Goal: Task Accomplishment & Management: Use online tool/utility

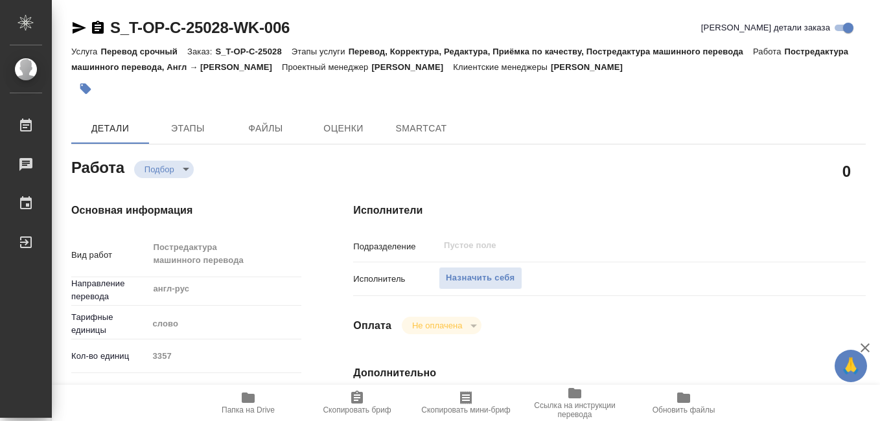
type textarea "x"
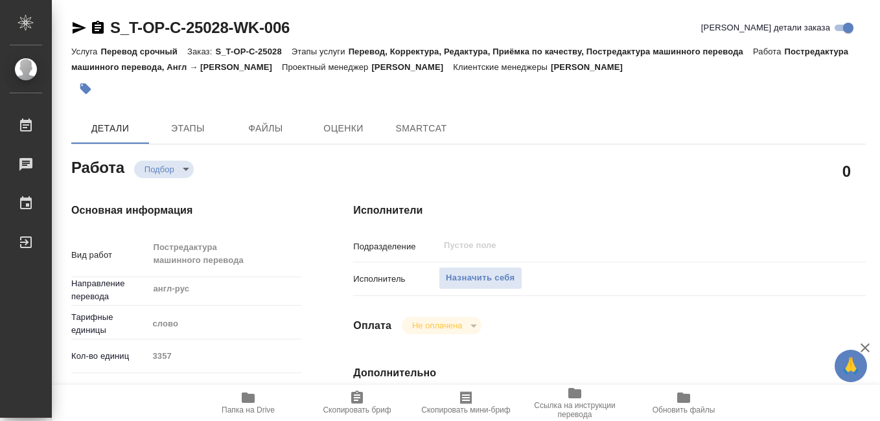
type textarea "x"
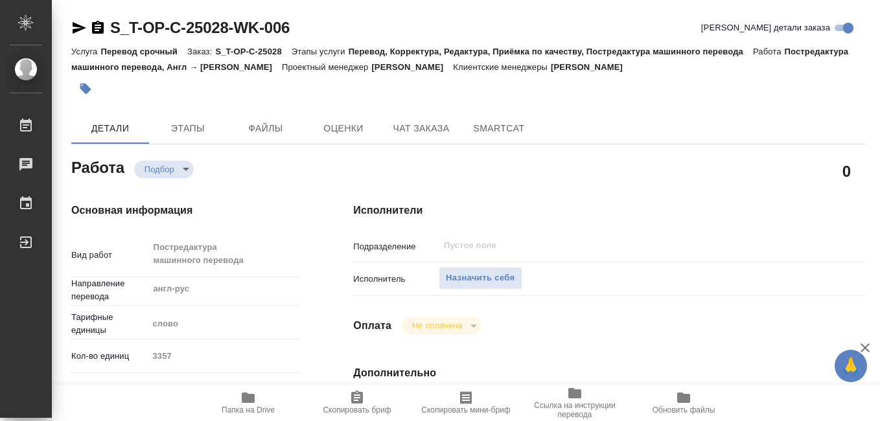
type textarea "x"
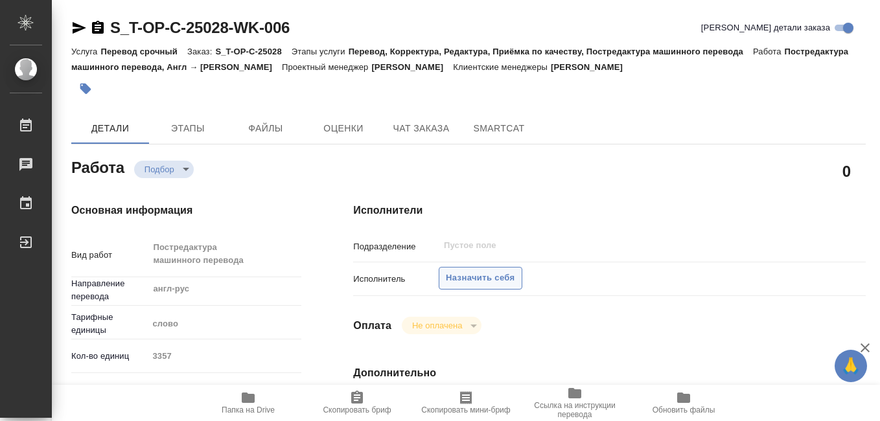
type textarea "x"
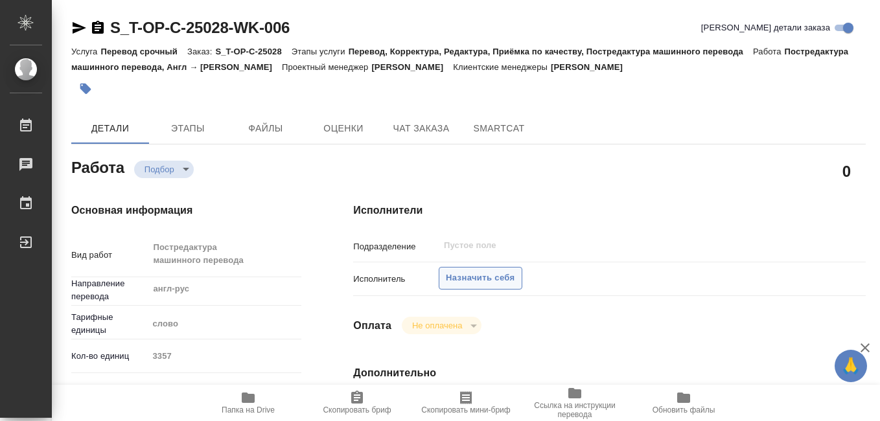
click at [474, 278] on span "Назначить себя" at bounding box center [480, 278] width 69 height 15
type textarea "x"
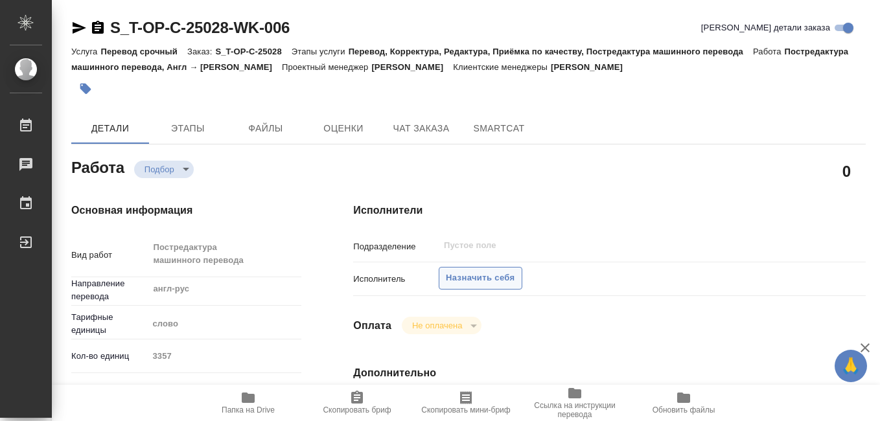
type textarea "x"
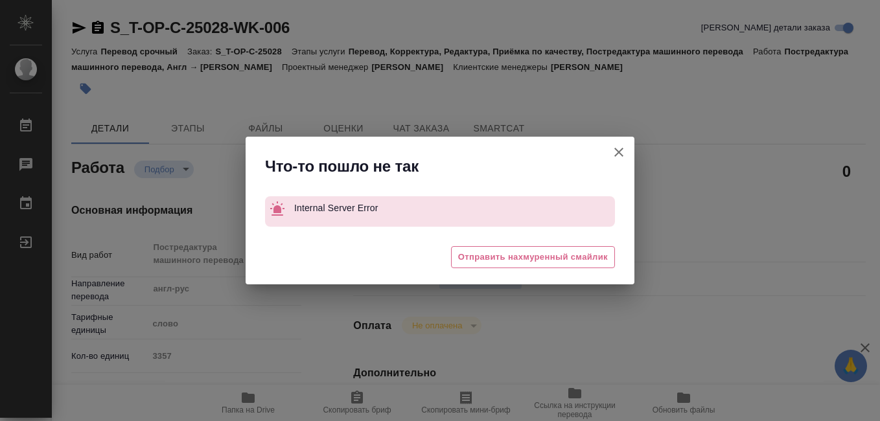
click at [618, 152] on icon "button" at bounding box center [618, 152] width 9 height 9
type textarea "x"
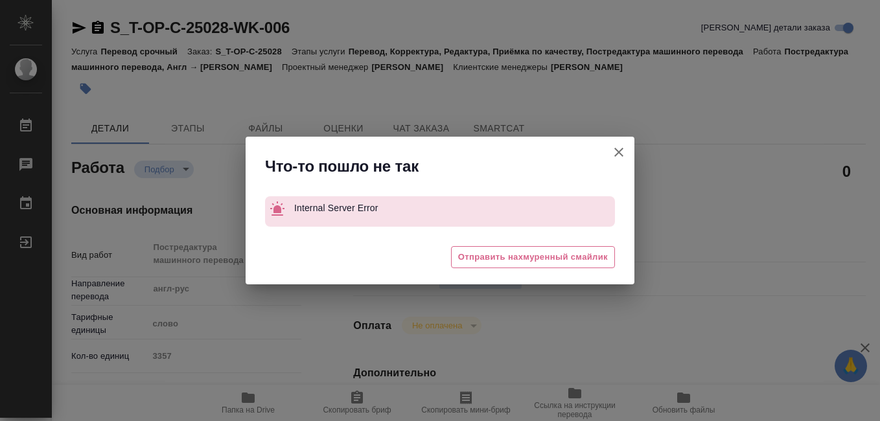
type textarea "x"
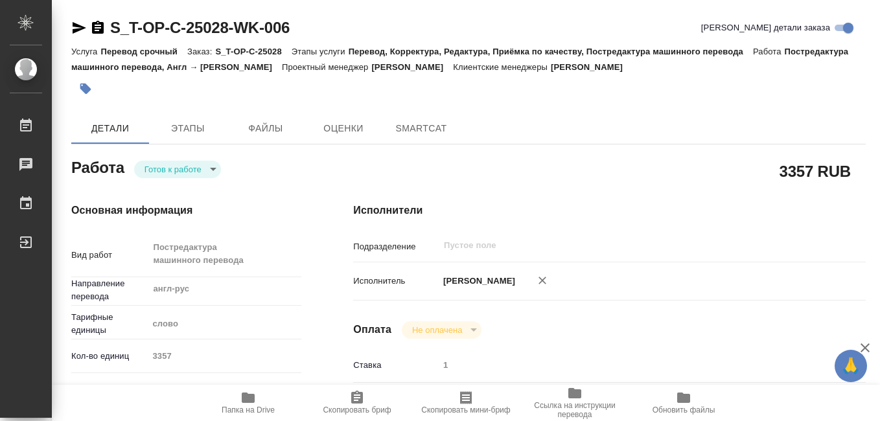
type textarea "x"
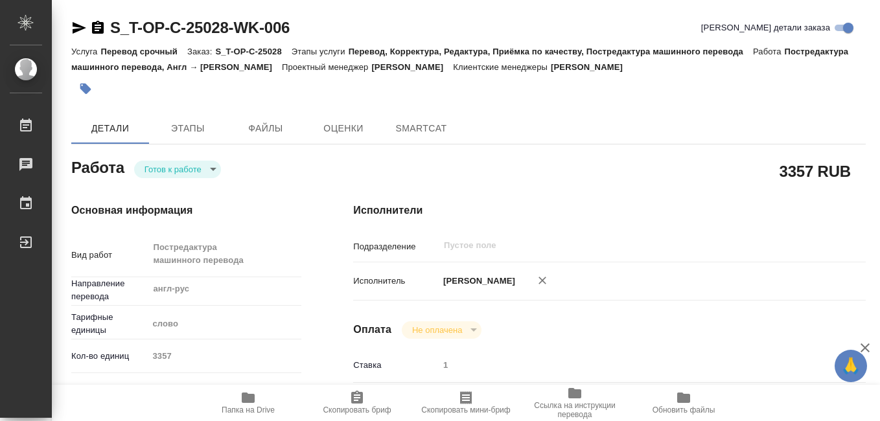
type textarea "x"
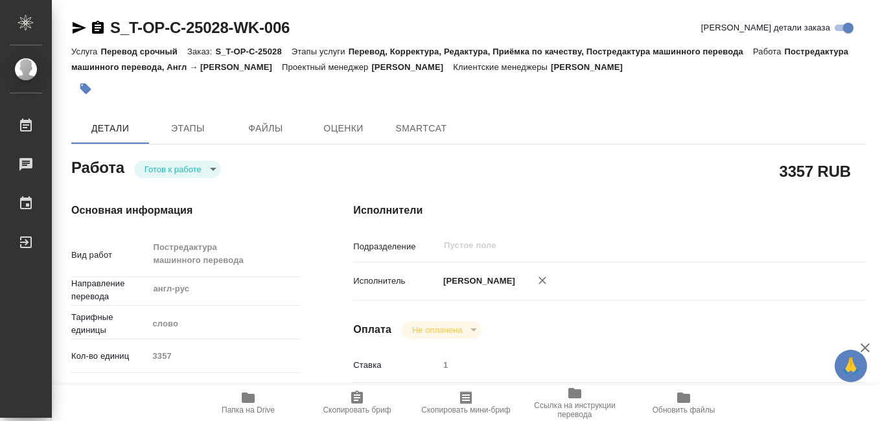
type textarea "x"
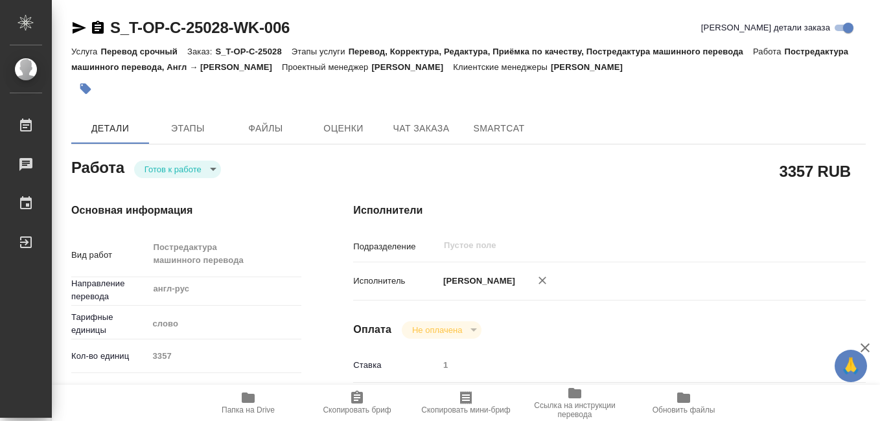
type textarea "x"
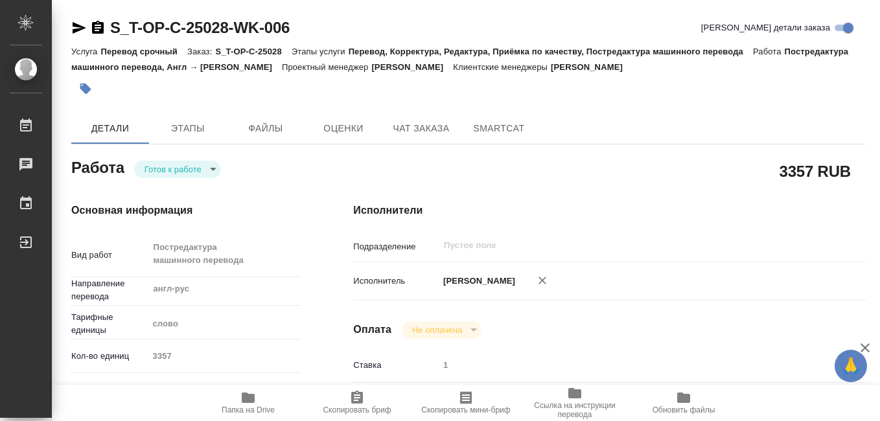
type textarea "x"
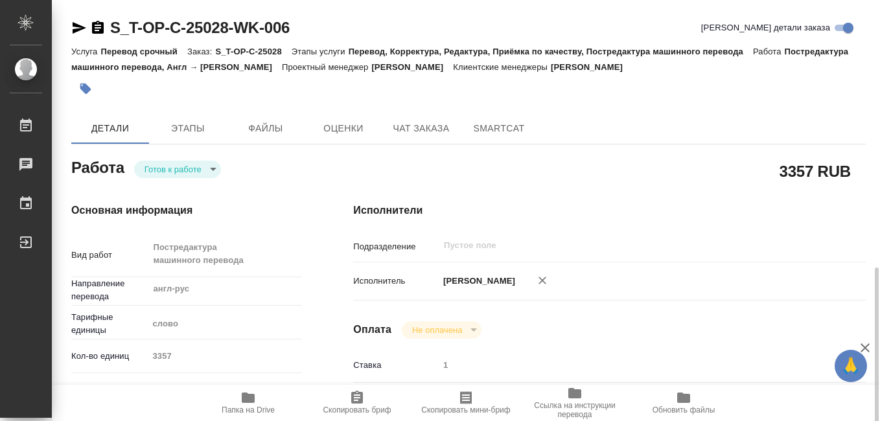
scroll to position [194, 0]
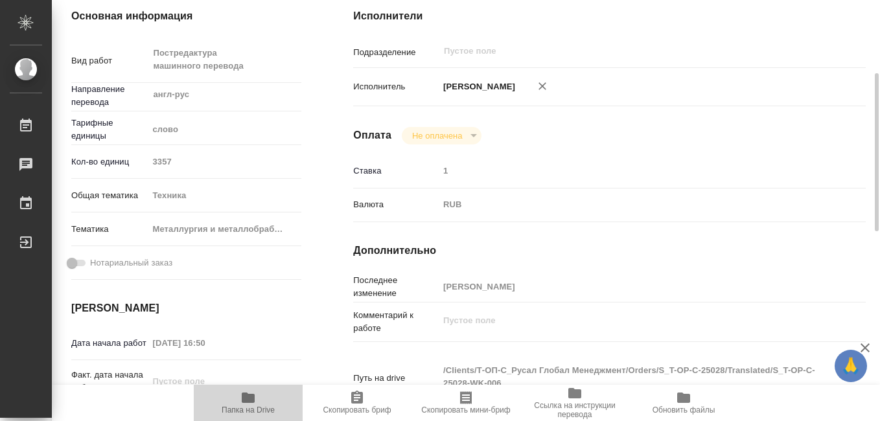
click at [252, 399] on icon "button" at bounding box center [248, 398] width 13 height 10
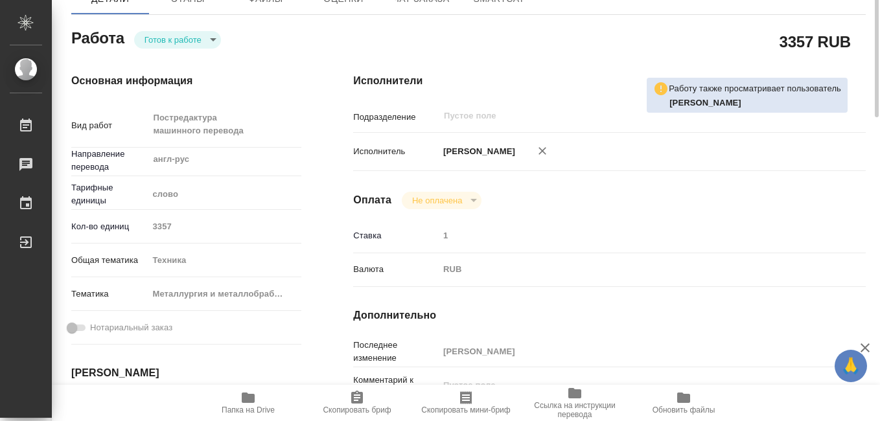
scroll to position [0, 0]
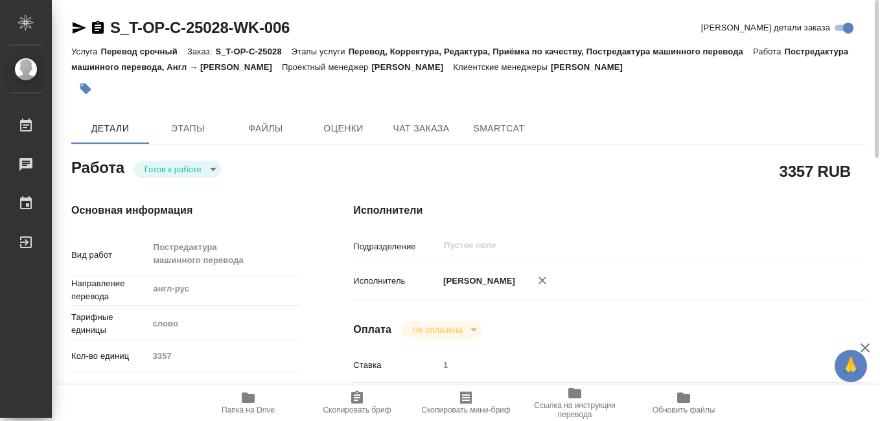
click at [463, 402] on icon "button" at bounding box center [466, 397] width 12 height 13
